Goal: Task Accomplishment & Management: Use online tool/utility

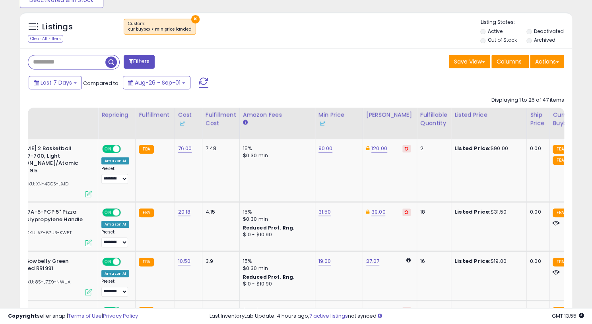
scroll to position [0, 43]
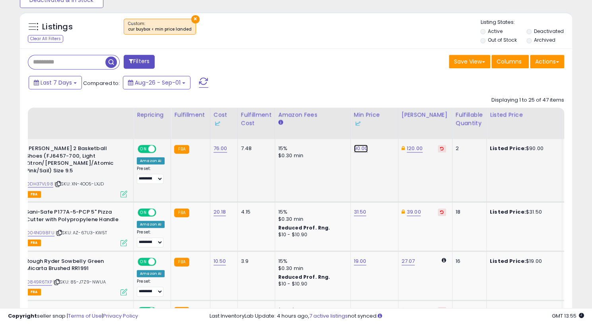
click at [359, 151] on link "90.00" at bounding box center [361, 149] width 14 height 8
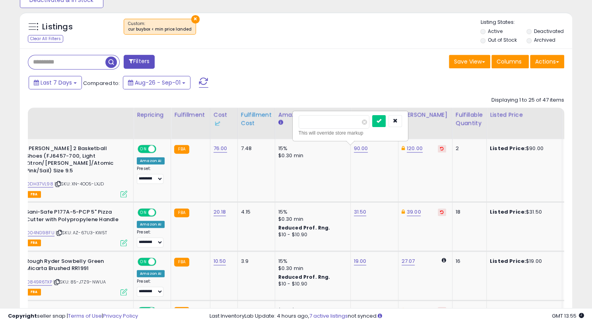
drag, startPoint x: 338, startPoint y: 120, endPoint x: 245, endPoint y: 116, distance: 93.1
type input "*"
type input "**"
click at [386, 123] on button "submit" at bounding box center [379, 121] width 14 height 12
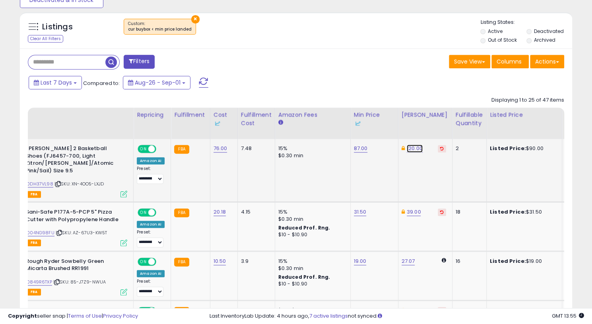
click at [407, 146] on link "120.00" at bounding box center [415, 149] width 16 height 8
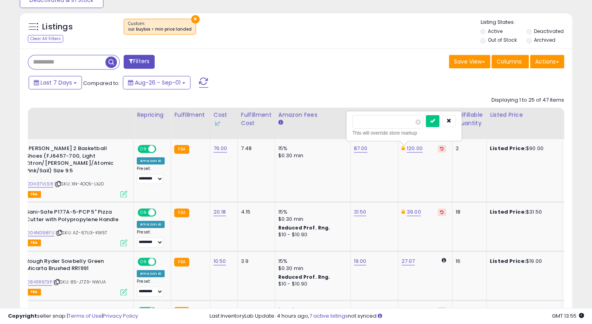
drag, startPoint x: 354, startPoint y: 123, endPoint x: 324, endPoint y: 119, distance: 30.5
type input "***"
click button "submit" at bounding box center [433, 121] width 14 height 12
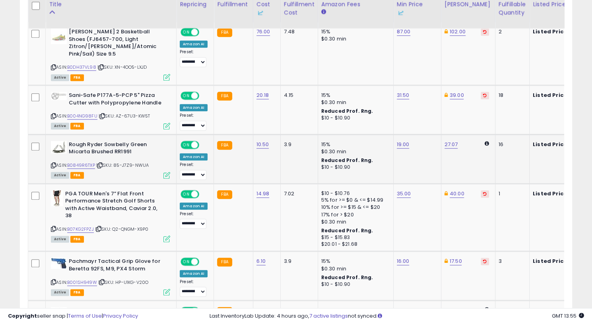
scroll to position [398, 0]
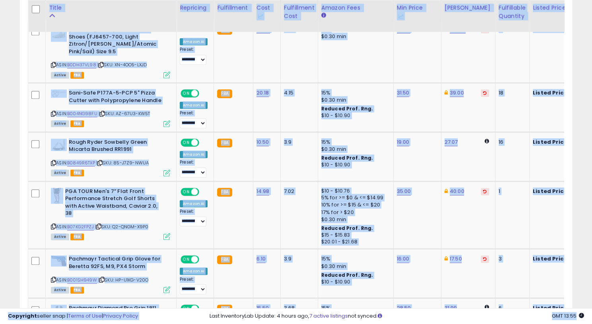
scroll to position [0, 16]
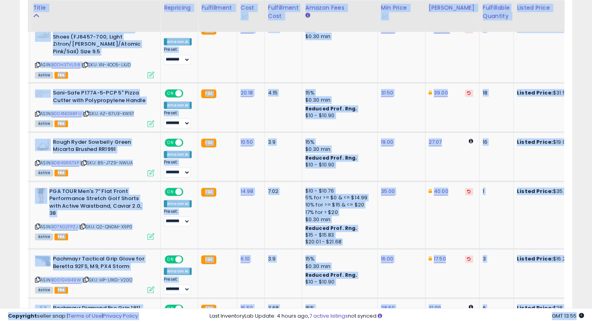
click at [175, 314] on div "Copyright seller snap | Terms of Use | Privacy Policy GMT 13:55 Authorization r…" at bounding box center [296, 316] width 592 height 16
click at [172, 314] on div "Copyright seller snap | Terms of Use | Privacy Policy GMT 13:55 Authorization r…" at bounding box center [296, 316] width 592 height 16
click at [223, 121] on td "FBA" at bounding box center [217, 107] width 39 height 49
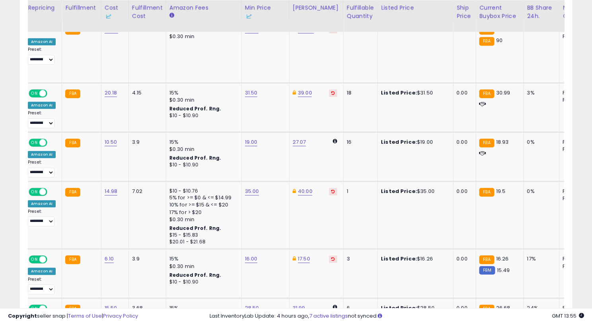
scroll to position [0, 0]
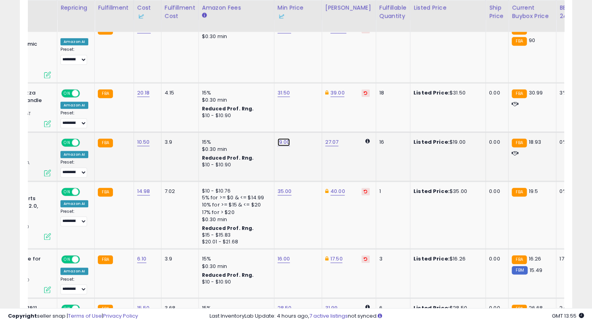
click at [277, 138] on link "19.00" at bounding box center [283, 142] width 13 height 8
type input "*****"
click button "submit" at bounding box center [302, 107] width 14 height 12
drag, startPoint x: 191, startPoint y: 310, endPoint x: 138, endPoint y: 314, distance: 52.6
click at [138, 314] on div "Copyright seller snap | Terms of Use | Privacy Policy GMT 13:55 Authorization r…" at bounding box center [296, 316] width 592 height 16
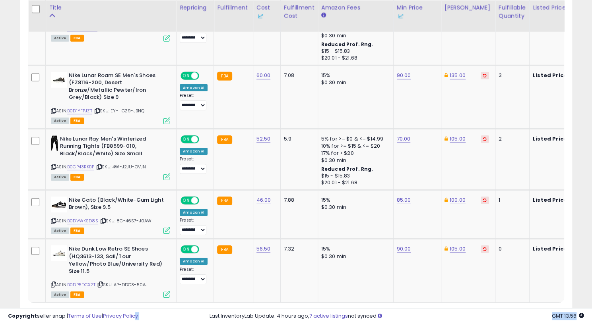
click at [526, 311] on link "2" at bounding box center [531, 318] width 14 height 14
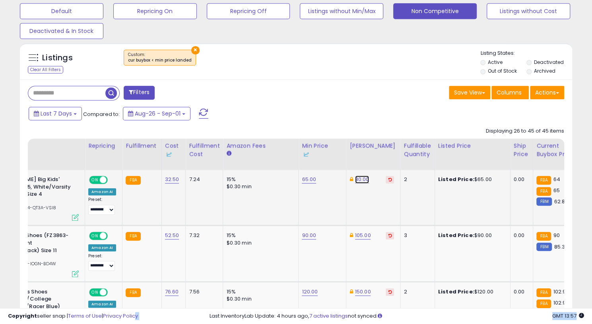
click at [361, 180] on link "80.00" at bounding box center [362, 180] width 14 height 8
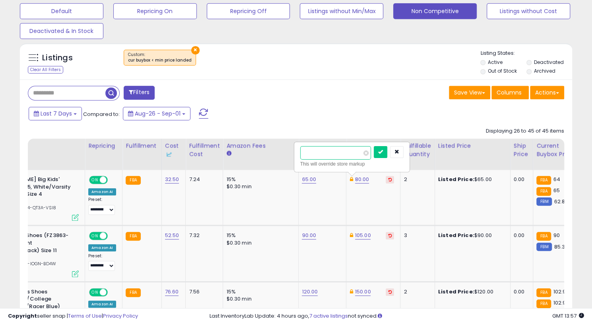
drag, startPoint x: 341, startPoint y: 154, endPoint x: 266, endPoint y: 155, distance: 75.6
type input "**"
click button "submit" at bounding box center [381, 152] width 14 height 12
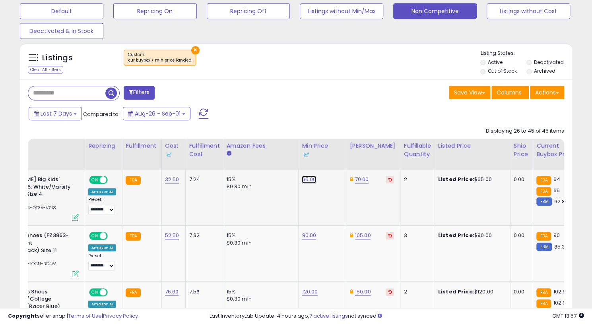
click at [302, 178] on link "65.00" at bounding box center [309, 180] width 14 height 8
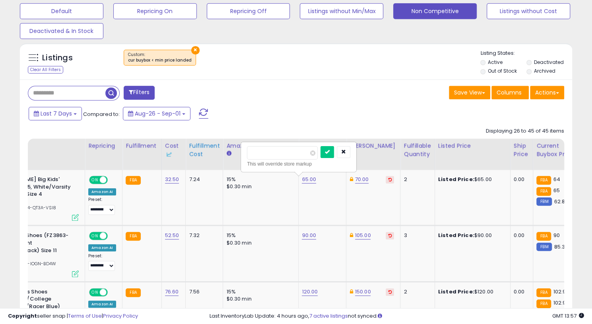
drag, startPoint x: 254, startPoint y: 153, endPoint x: 188, endPoint y: 153, distance: 65.2
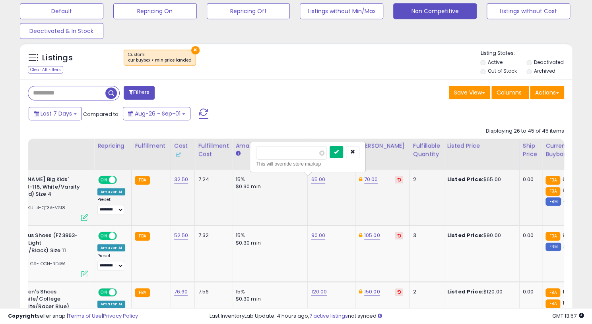
type input "**"
click at [343, 155] on button "submit" at bounding box center [337, 152] width 14 height 12
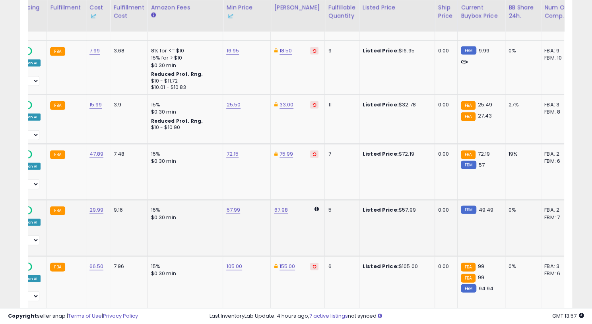
click at [223, 203] on td "57.99" at bounding box center [247, 228] width 48 height 56
click at [233, 200] on td "57.99" at bounding box center [247, 228] width 48 height 56
click at [234, 206] on link "57.99" at bounding box center [233, 210] width 14 height 8
drag, startPoint x: 138, startPoint y: 177, endPoint x: 124, endPoint y: 177, distance: 14.3
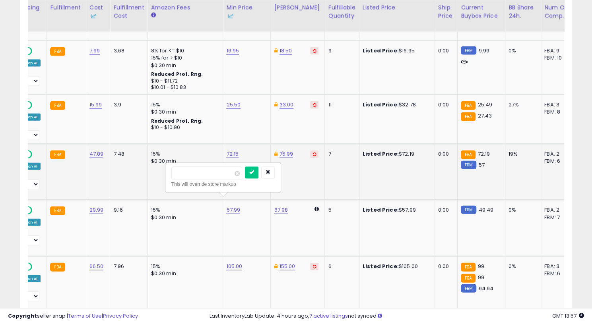
type input "****"
click button "submit" at bounding box center [252, 173] width 14 height 12
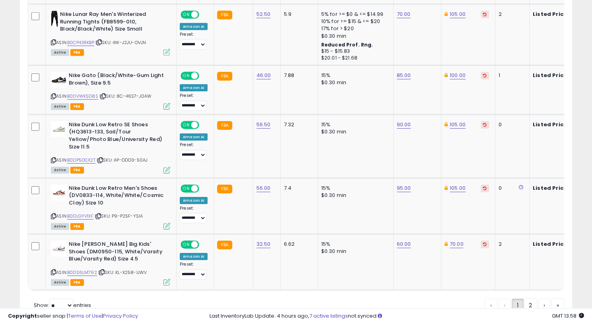
scroll to position [1509, 0]
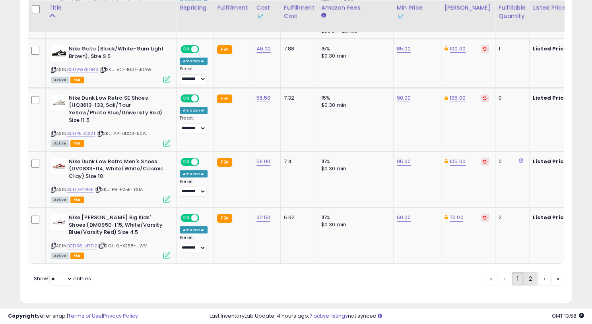
click at [527, 273] on link "2" at bounding box center [531, 279] width 14 height 14
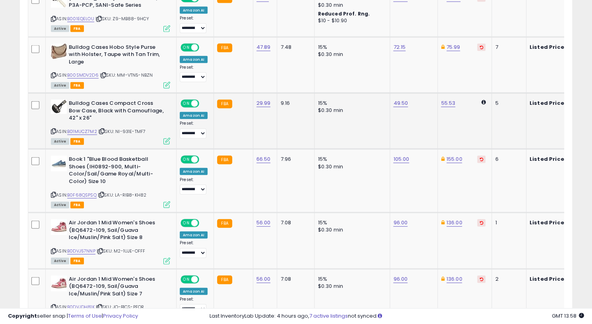
scroll to position [1003, 0]
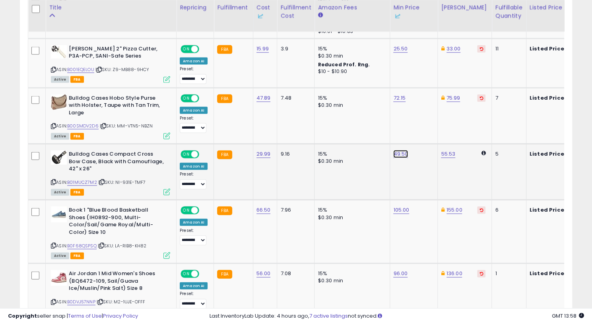
click at [402, 150] on link "49.50" at bounding box center [400, 154] width 15 height 8
drag, startPoint x: 381, startPoint y: 118, endPoint x: 267, endPoint y: 127, distance: 114.5
type input "****"
click at [412, 111] on button "submit" at bounding box center [419, 117] width 14 height 12
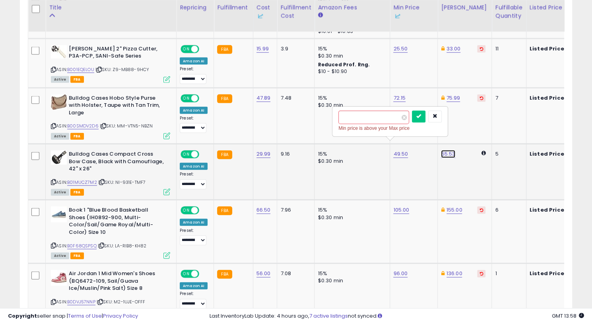
click at [448, 150] on link "55.53" at bounding box center [448, 154] width 14 height 8
drag, startPoint x: 417, startPoint y: 111, endPoint x: 358, endPoint y: 119, distance: 59.8
click at [358, 144] on tr "**********" at bounding box center [598, 172] width 1141 height 56
type input "****"
click button "submit" at bounding box center [467, 117] width 14 height 12
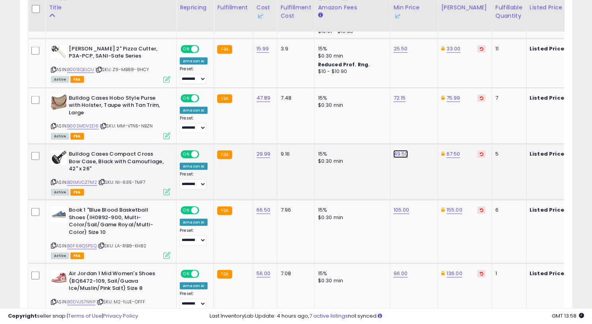
click at [397, 150] on link "49.50" at bounding box center [400, 154] width 15 height 8
drag, startPoint x: 375, startPoint y: 116, endPoint x: 308, endPoint y: 117, distance: 66.8
type input "****"
click button "submit" at bounding box center [419, 117] width 14 height 12
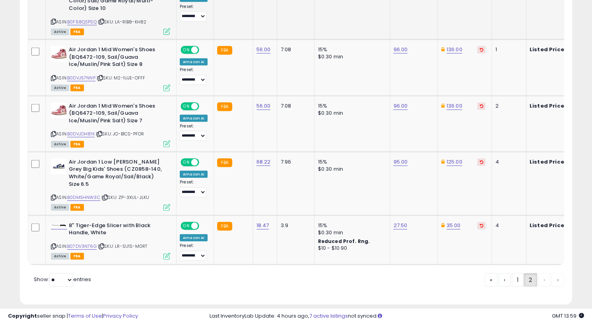
scroll to position [1231, 0]
